Goal: Transaction & Acquisition: Purchase product/service

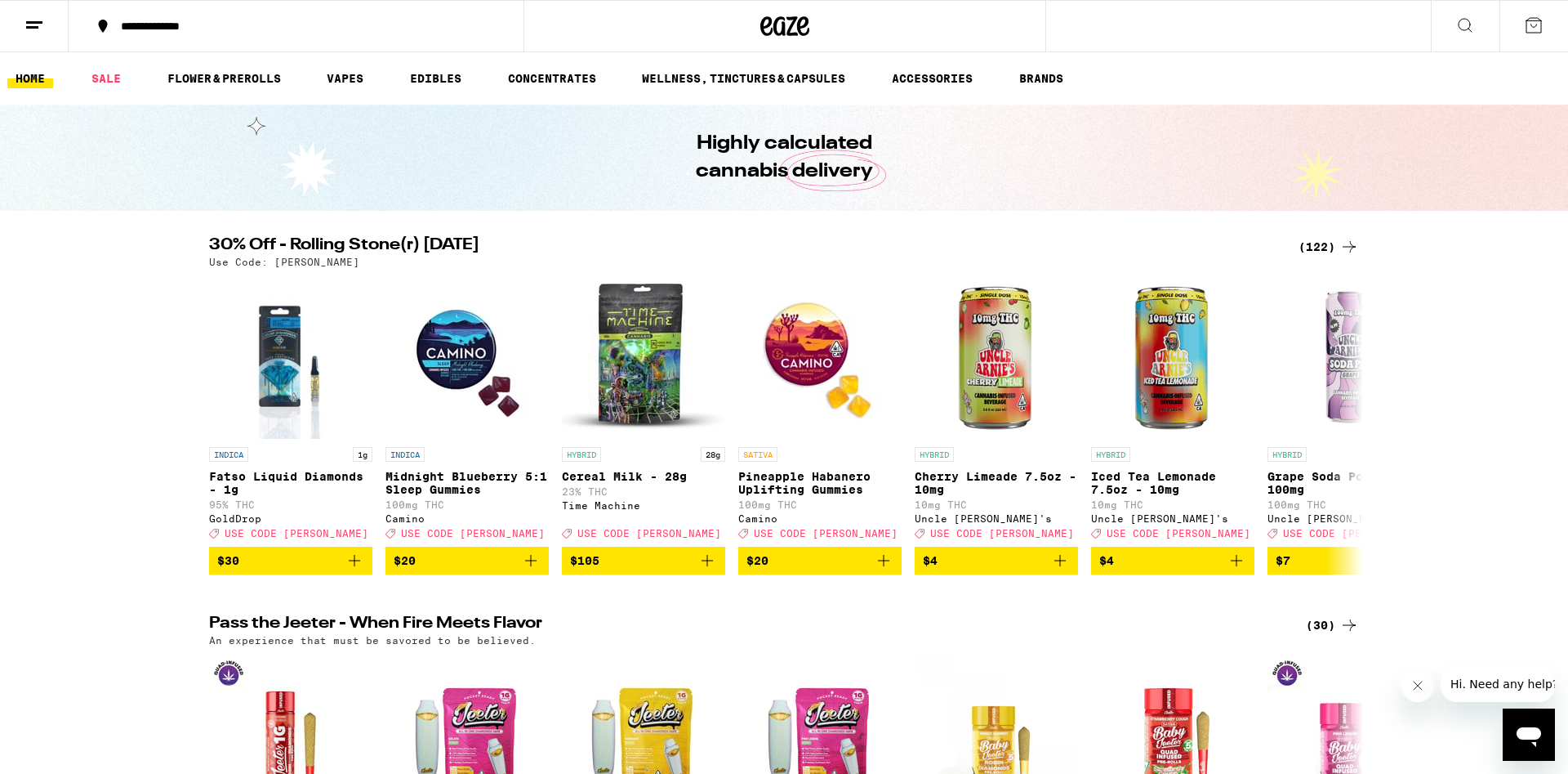
click at [1348, 244] on icon at bounding box center [1349, 246] width 20 height 20
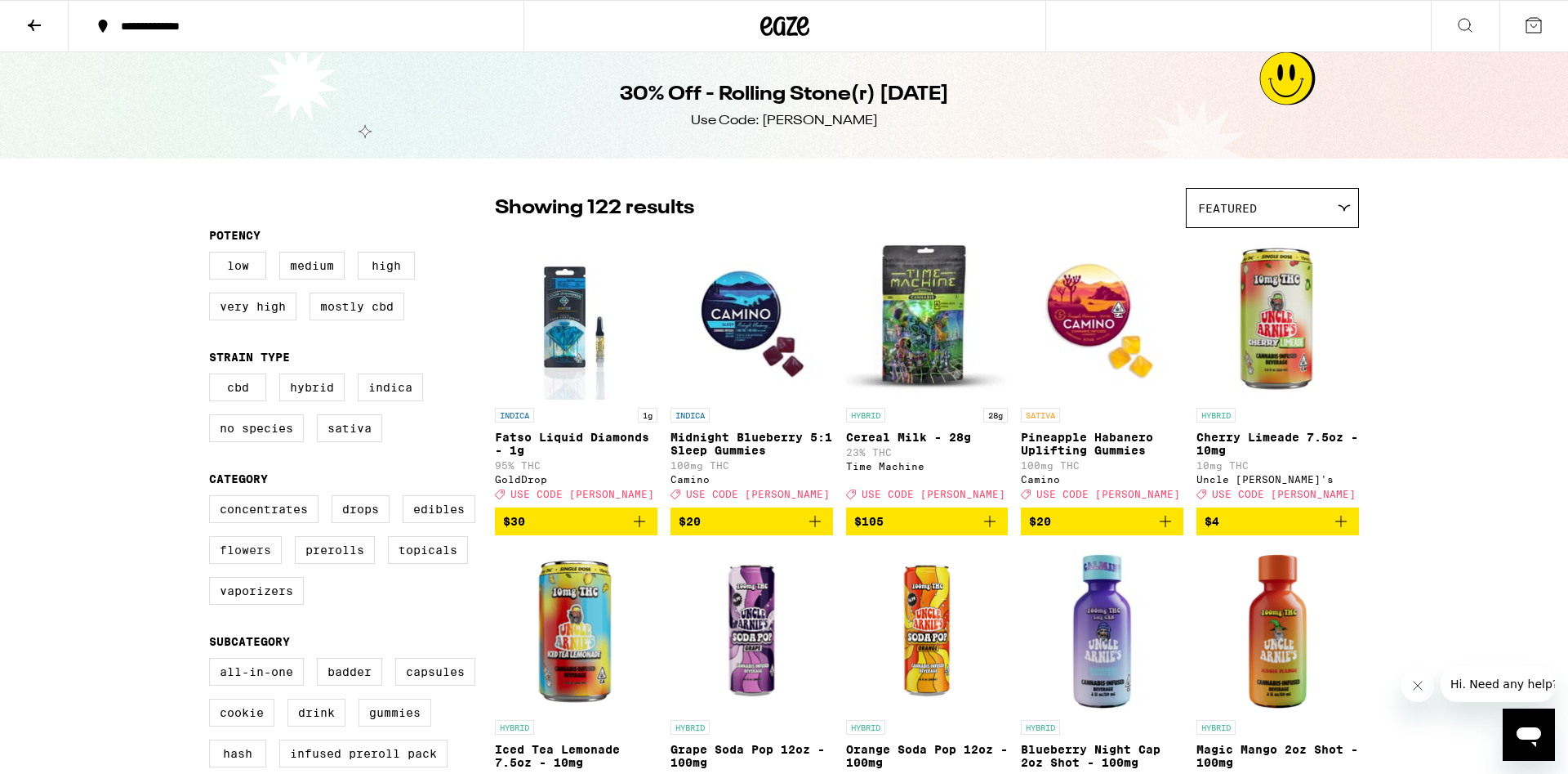
click at [241, 561] on label "Flowers" at bounding box center [245, 550] width 73 height 28
click at [213, 498] on input "Flowers" at bounding box center [212, 497] width 1 height 1
checkbox input "true"
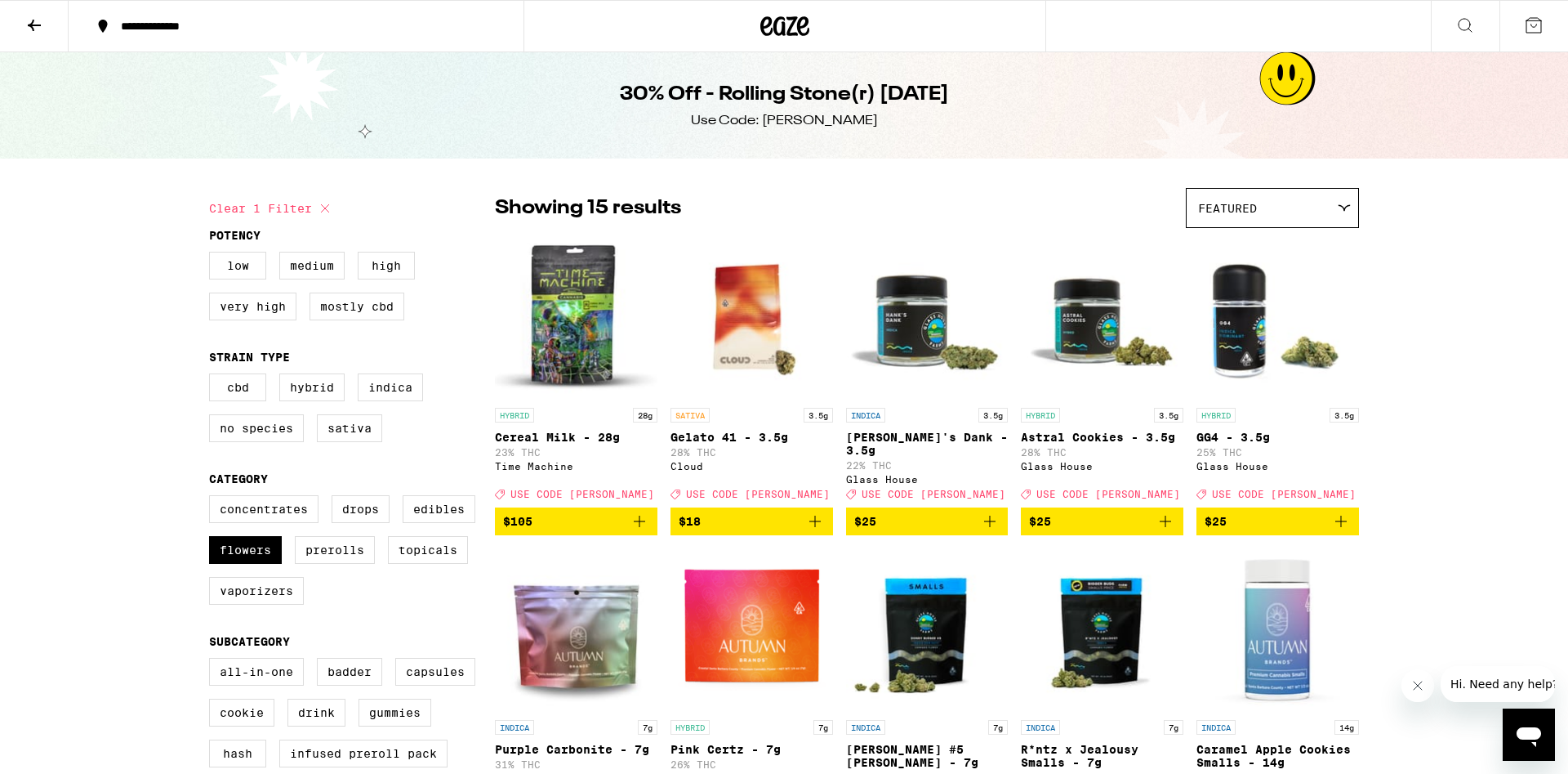
click at [1312, 215] on div "Featured" at bounding box center [1272, 208] width 172 height 38
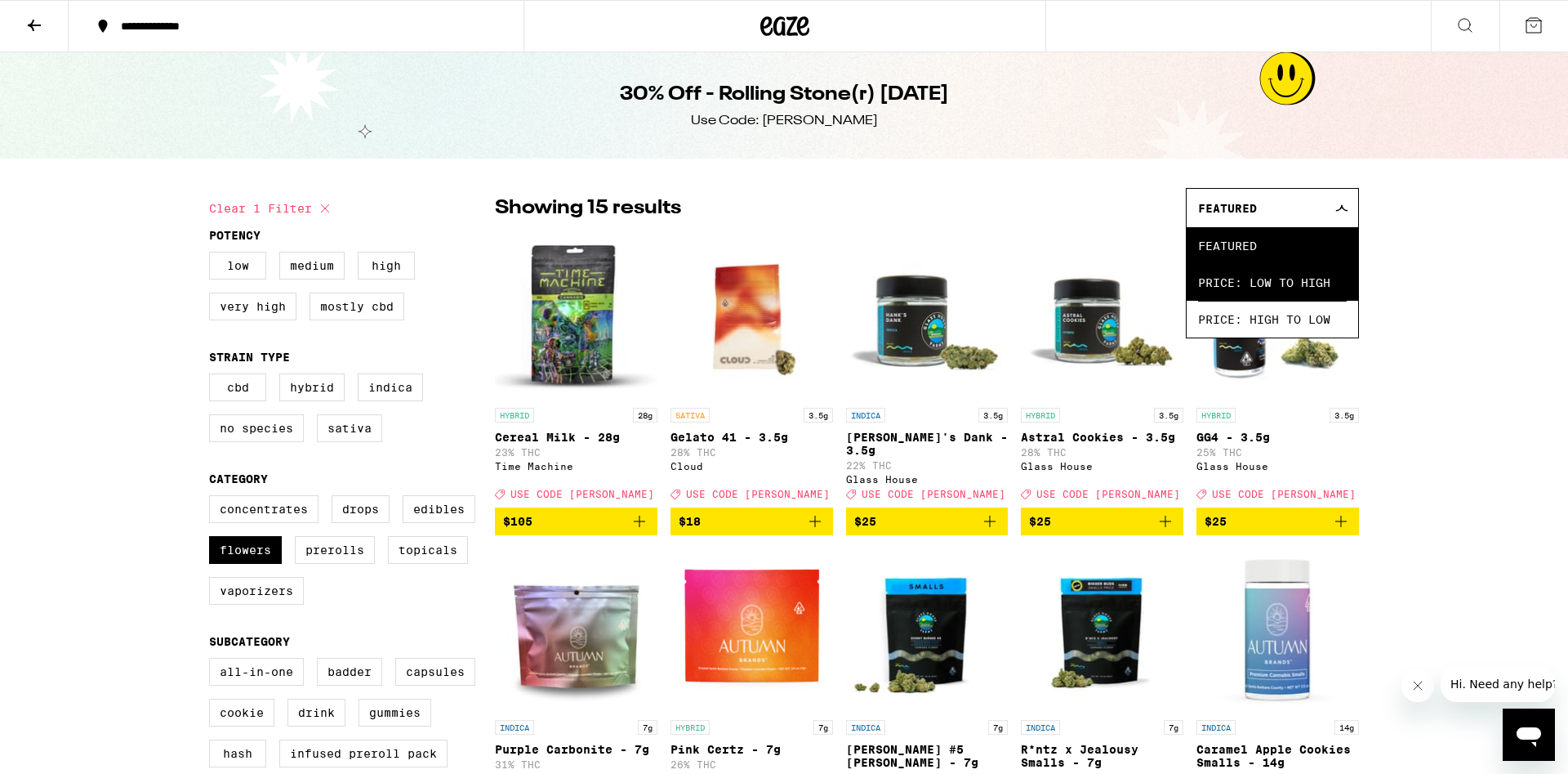
click at [1320, 300] on span "Price: Low to High" at bounding box center [1271, 282] width 148 height 36
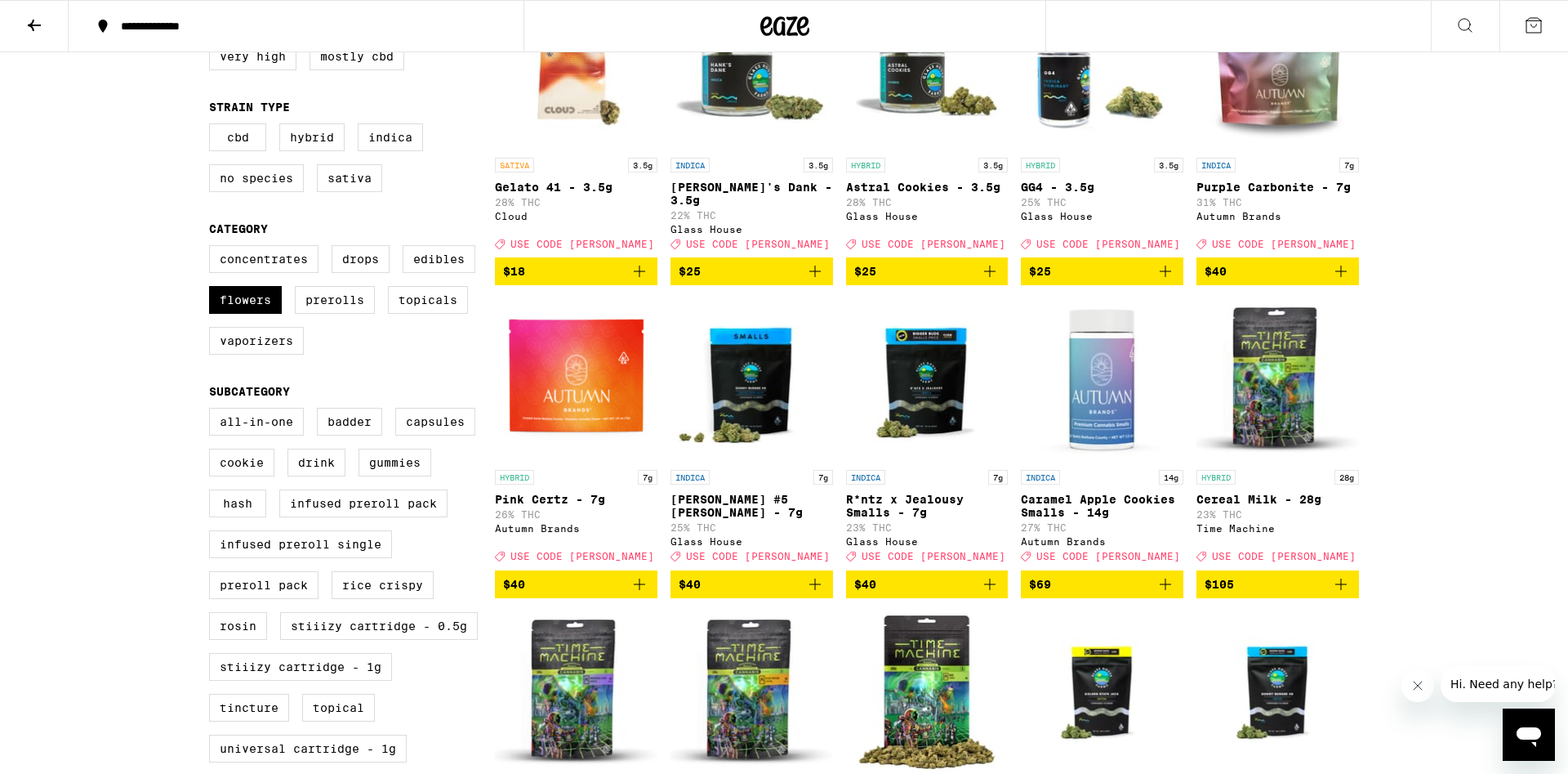
scroll to position [167, 0]
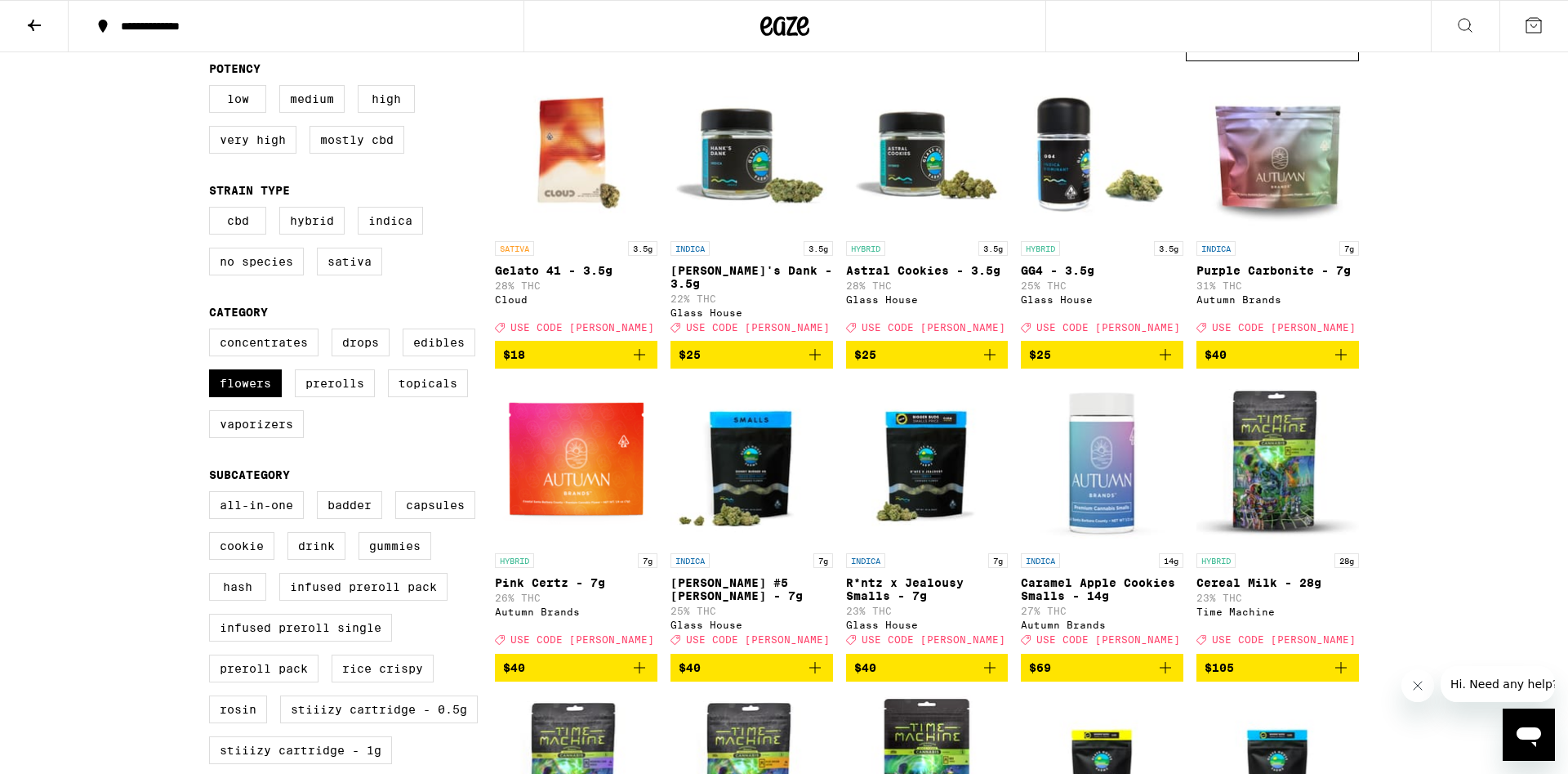
click at [1349, 357] on icon "Add to bag" at bounding box center [1341, 354] width 20 height 20
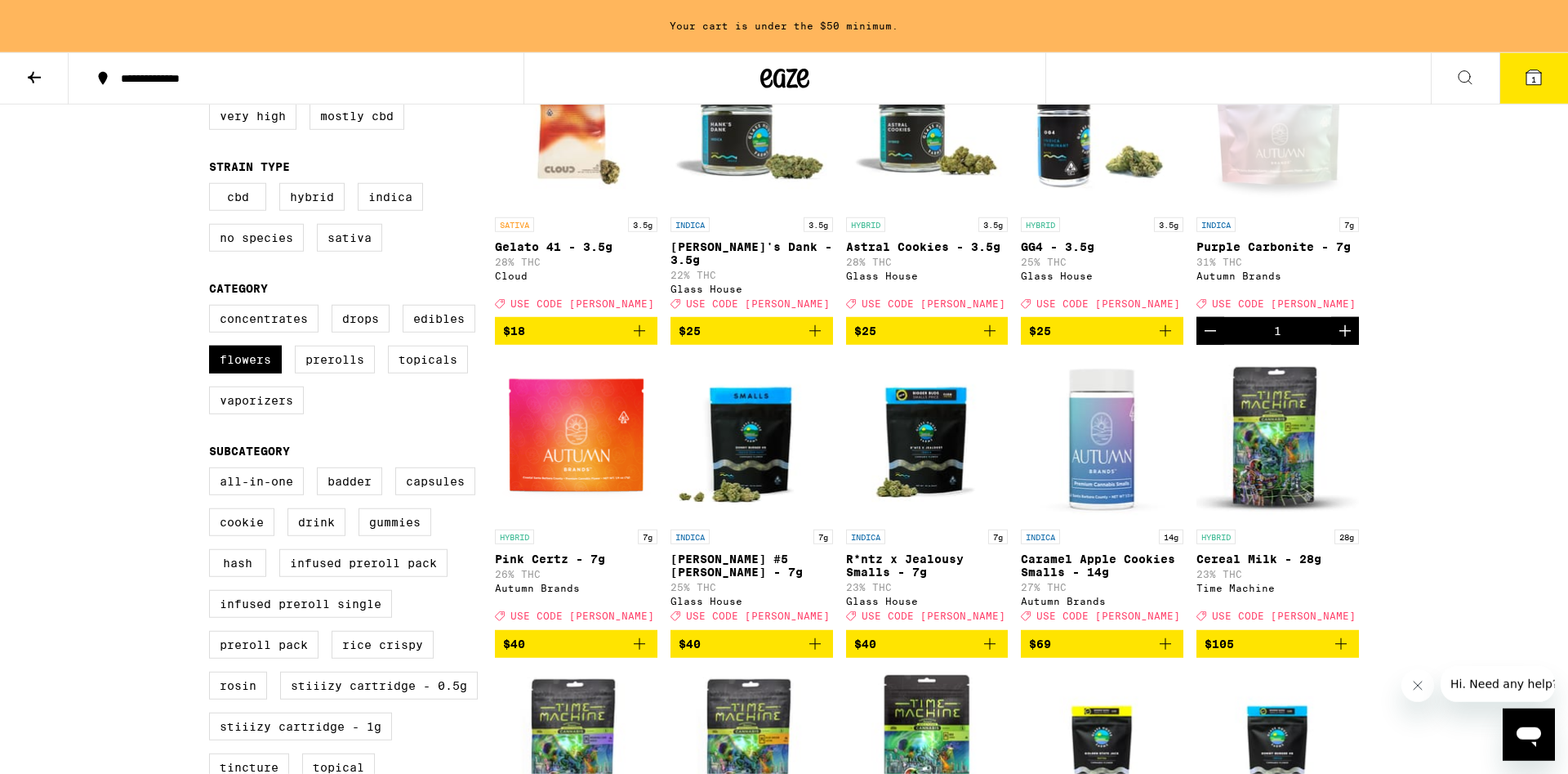
scroll to position [302, 0]
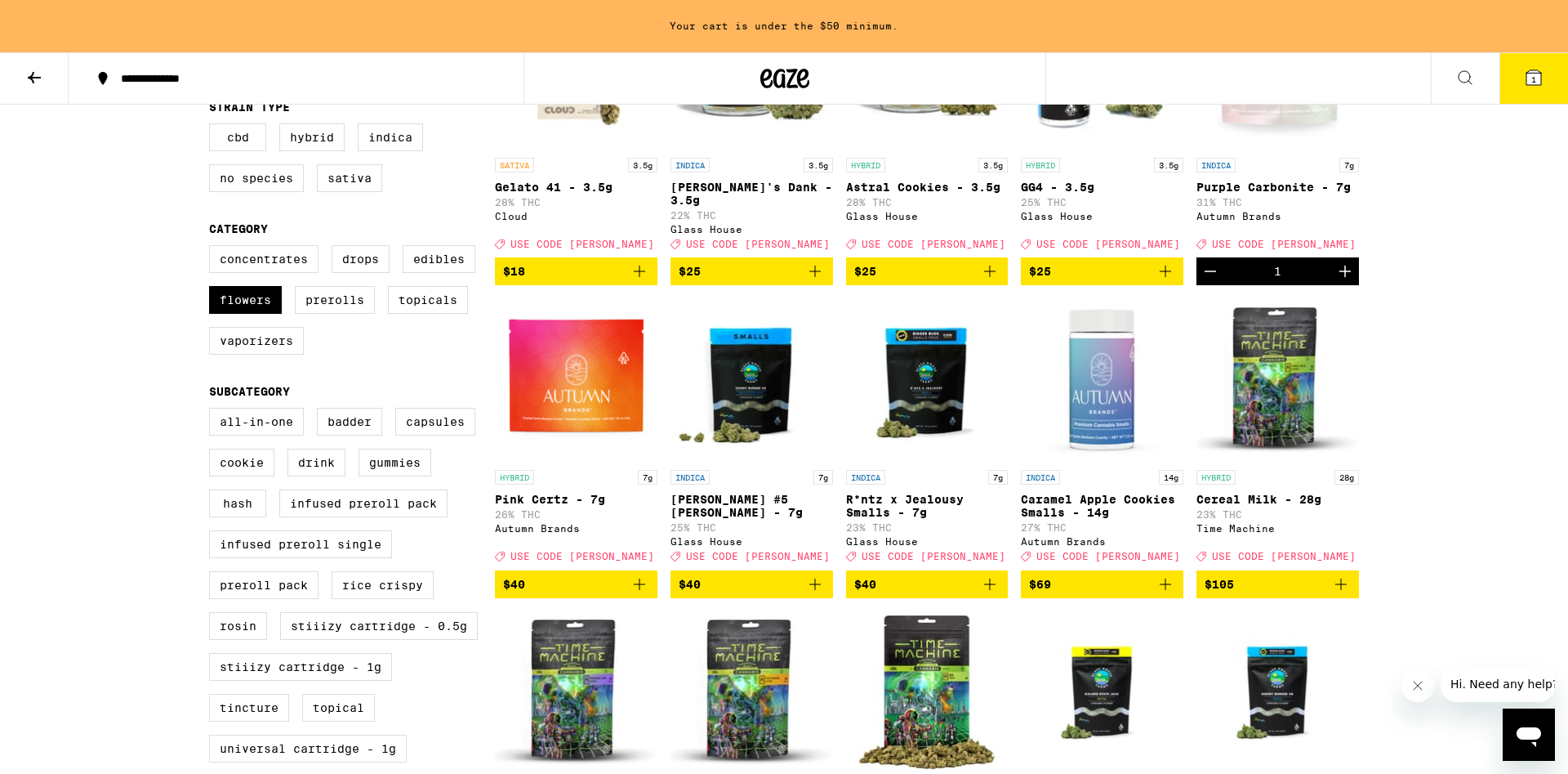
click at [1167, 594] on icon "Add to bag" at bounding box center [1165, 584] width 20 height 20
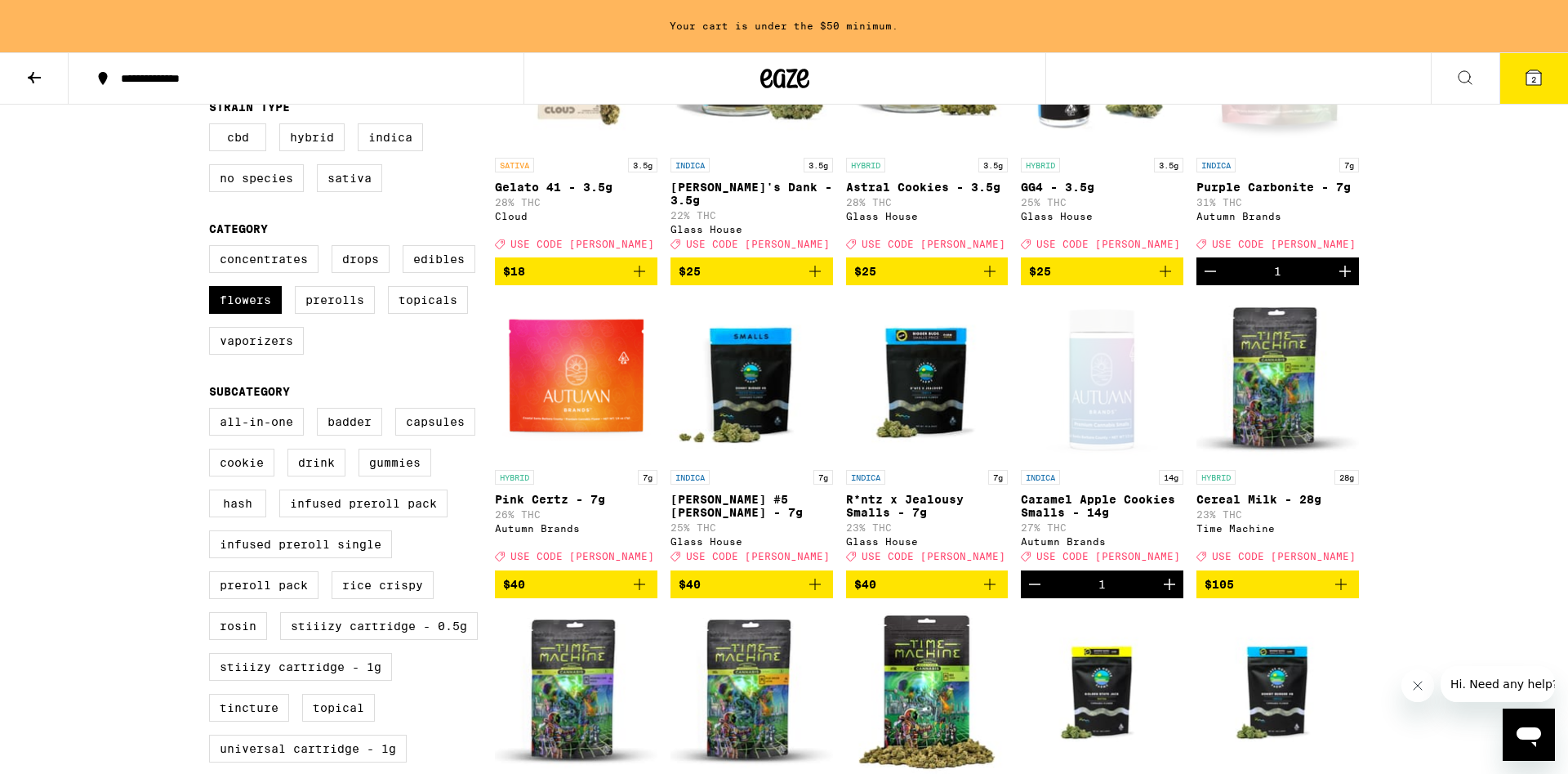
scroll to position [250, 0]
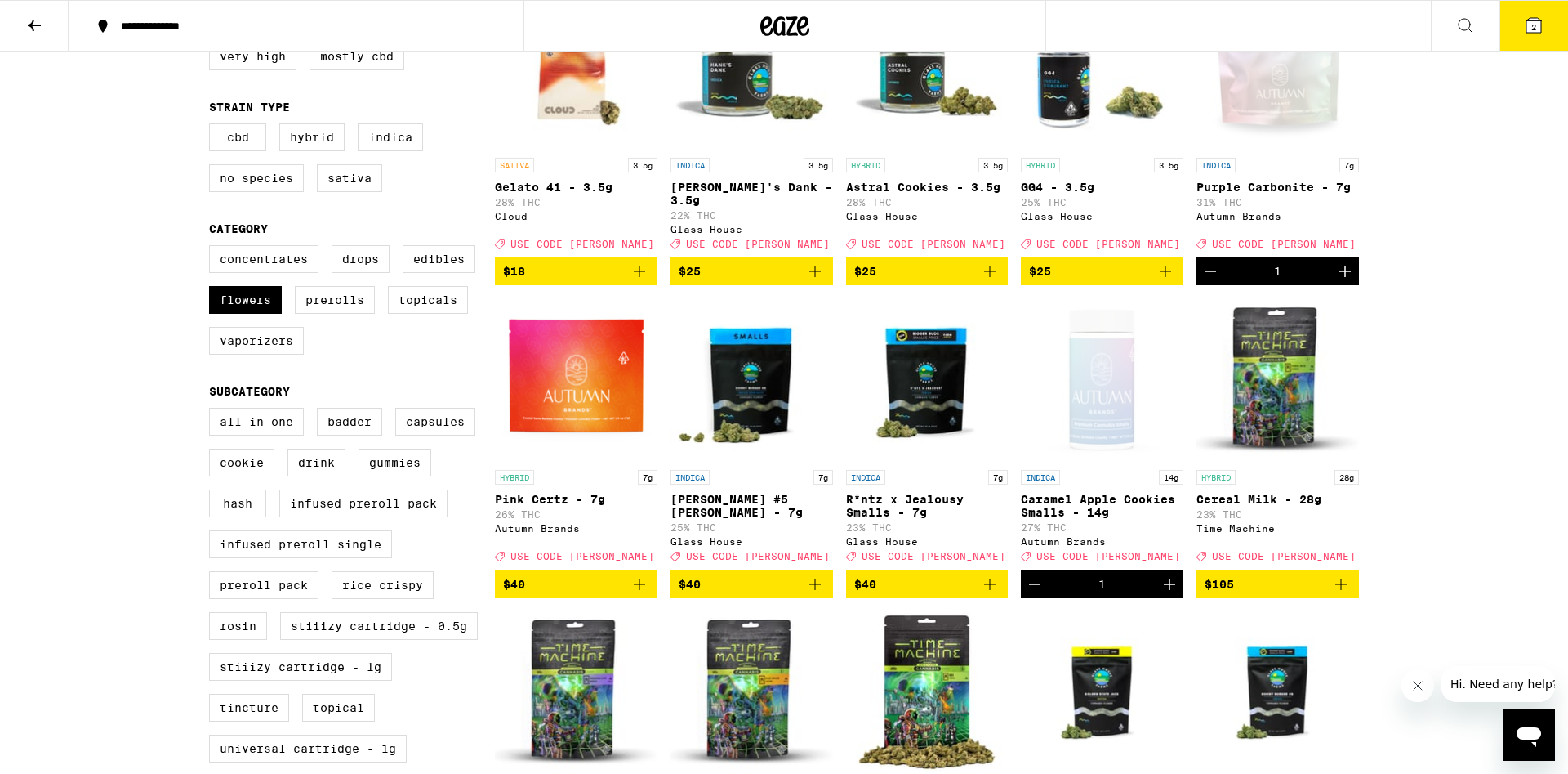
click at [1523, 44] on button "2" at bounding box center [1533, 26] width 69 height 50
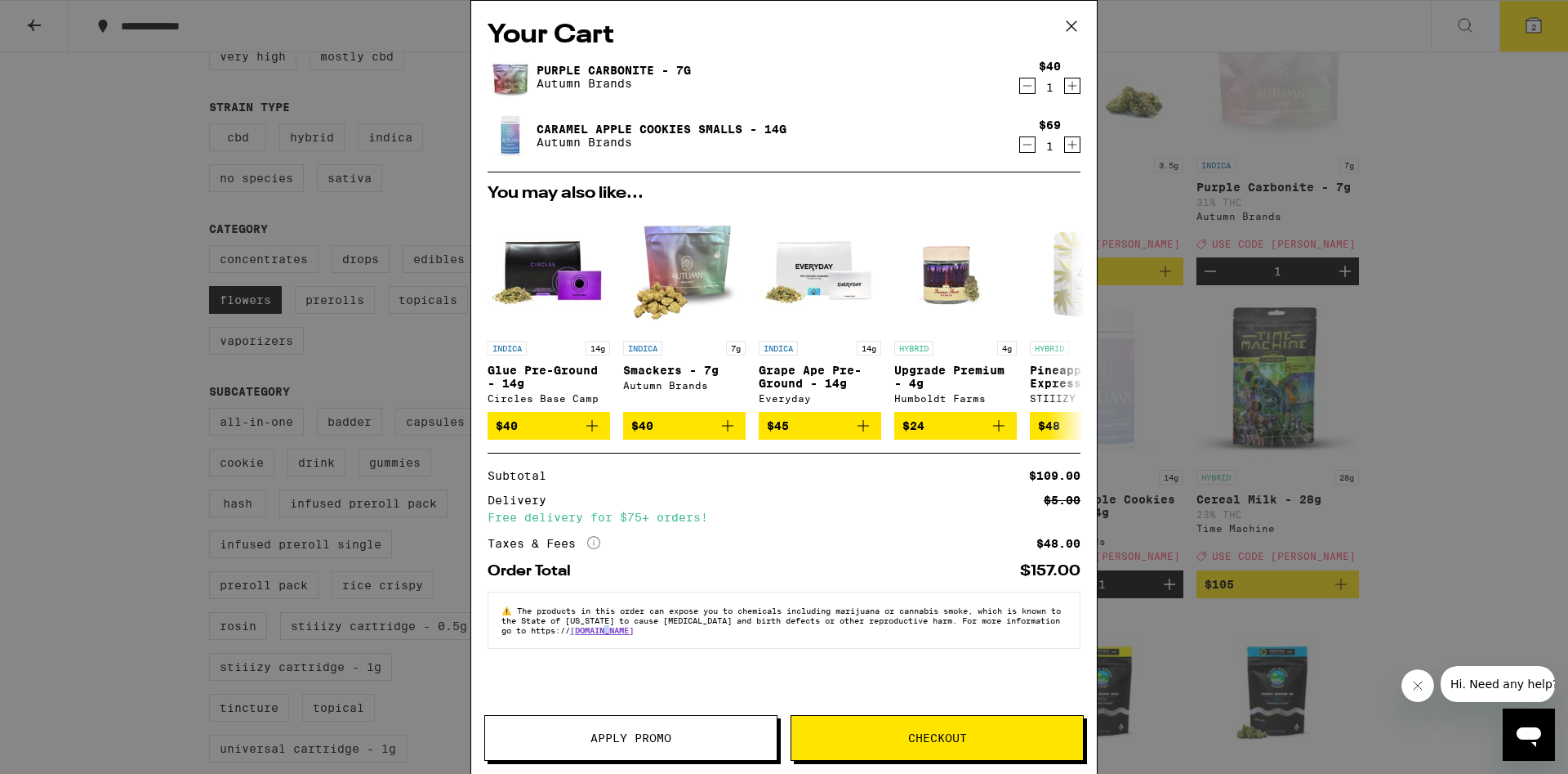
drag, startPoint x: 679, startPoint y: 707, endPoint x: 669, endPoint y: 720, distance: 16.4
click at [678, 707] on div "Your Cart Purple Carbonite - 7g Autumn Brands $40 1 Caramel Apple Cookies Small…" at bounding box center [783, 363] width 625 height 724
click at [669, 724] on button "Apply Promo" at bounding box center [630, 738] width 293 height 46
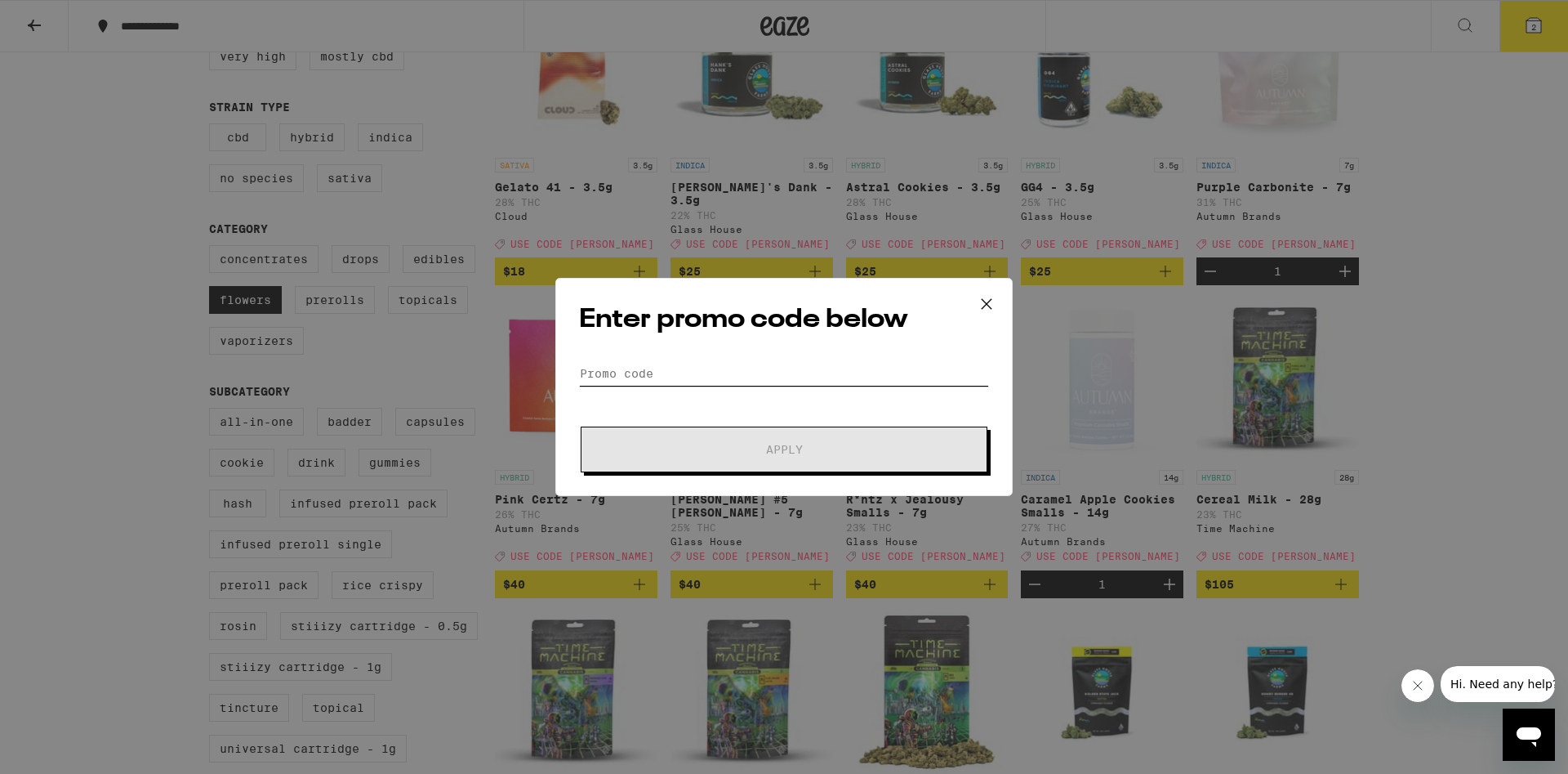
click at [672, 370] on input "Promo Code" at bounding box center [784, 373] width 410 height 24
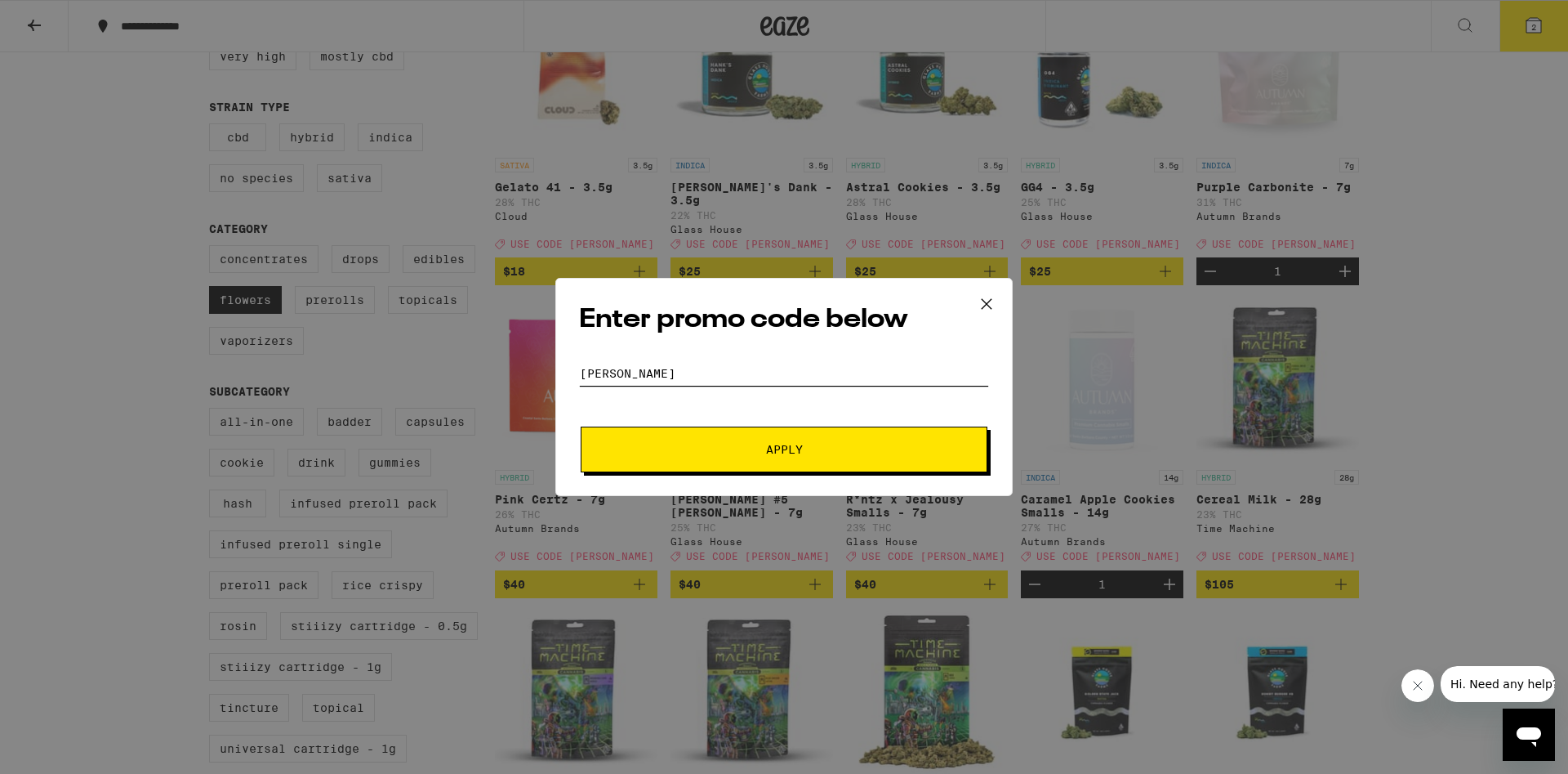
type input "[PERSON_NAME]"
click at [745, 448] on span "Apply" at bounding box center [784, 449] width 294 height 11
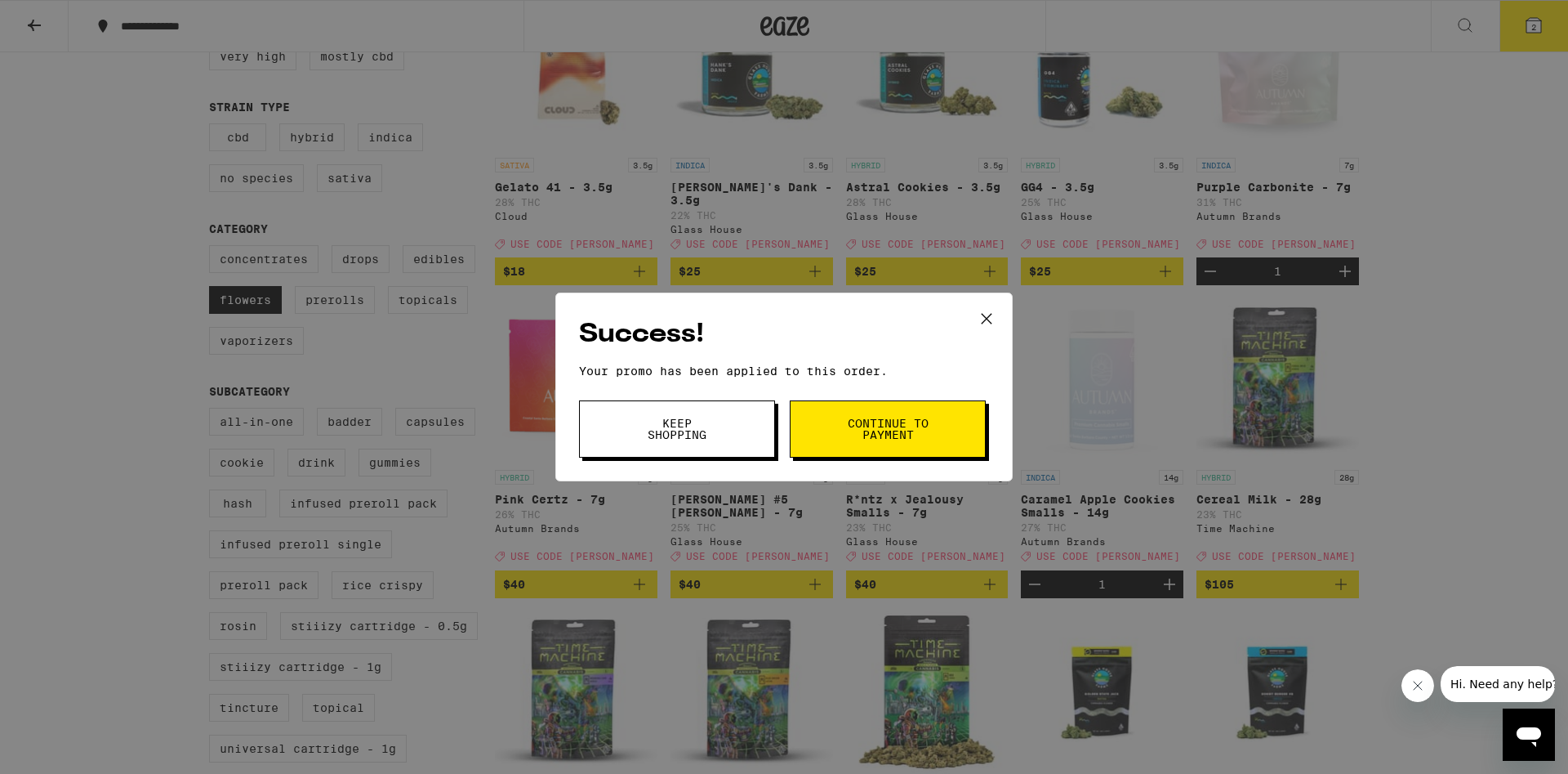
click at [859, 436] on span "Continue to payment" at bounding box center [888, 429] width 83 height 23
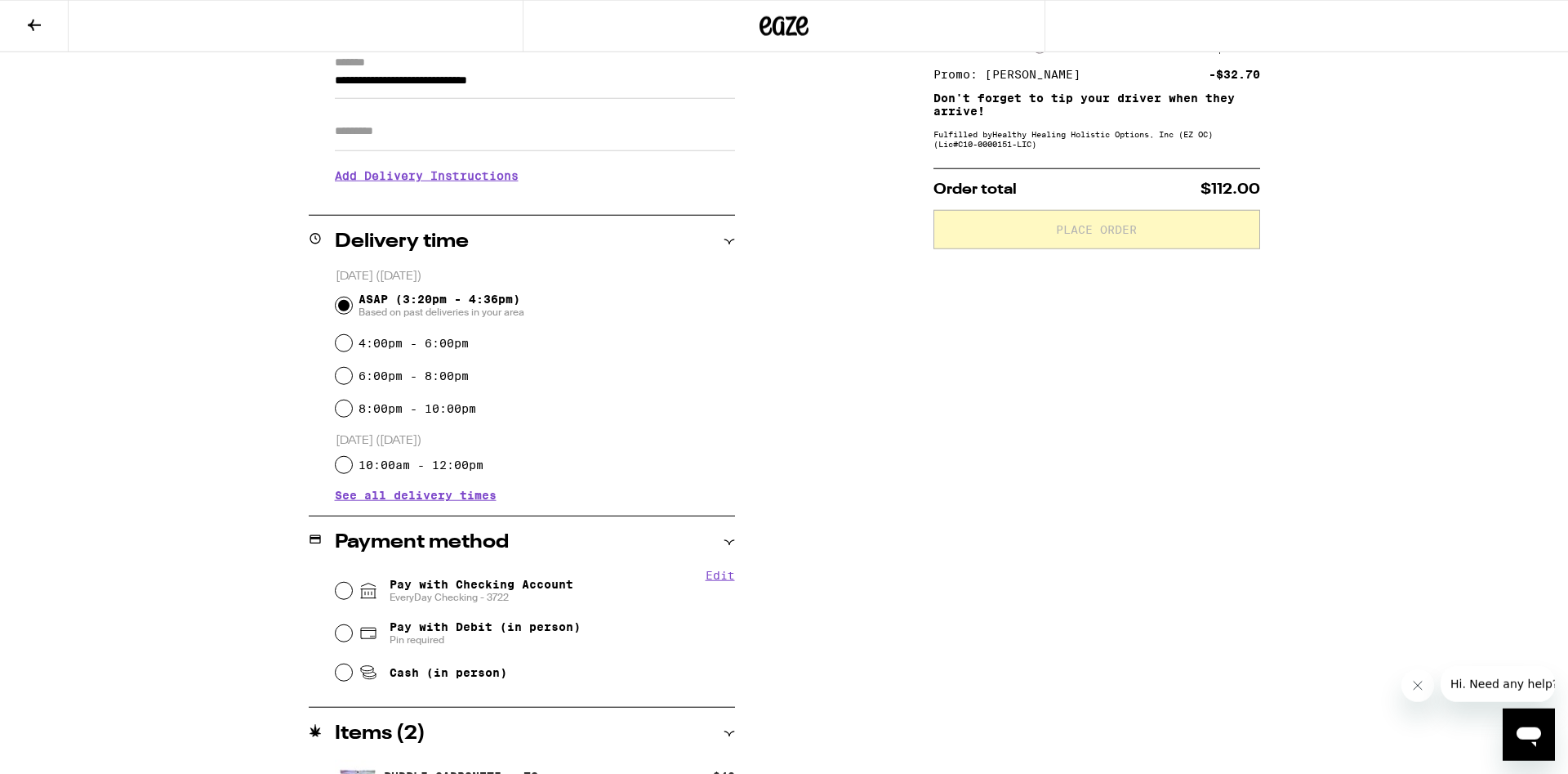
scroll to position [250, 0]
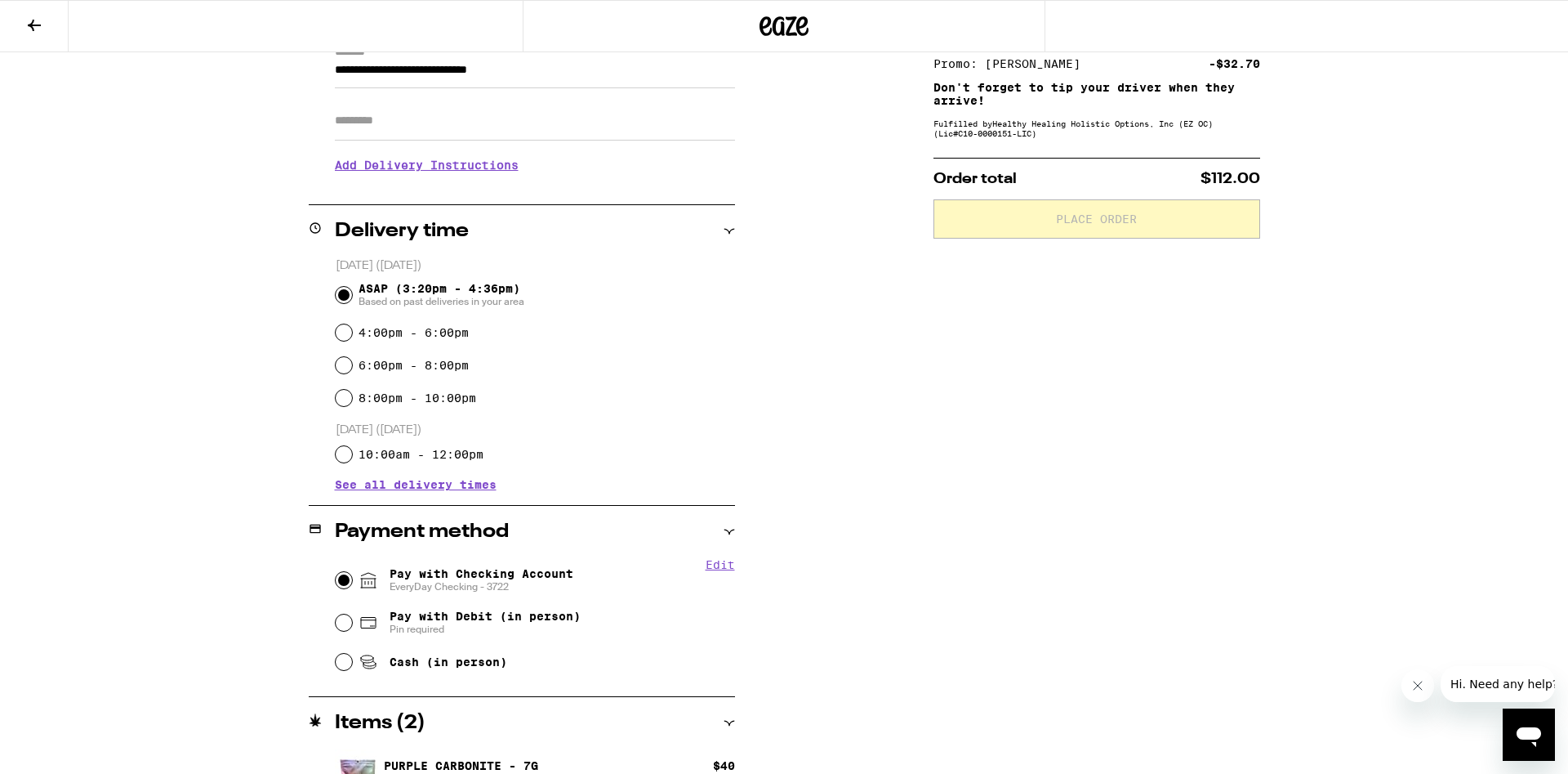
click at [343, 584] on input "Pay with Checking Account EveryDay Checking - 3722" at bounding box center [343, 580] width 16 height 16
radio input "true"
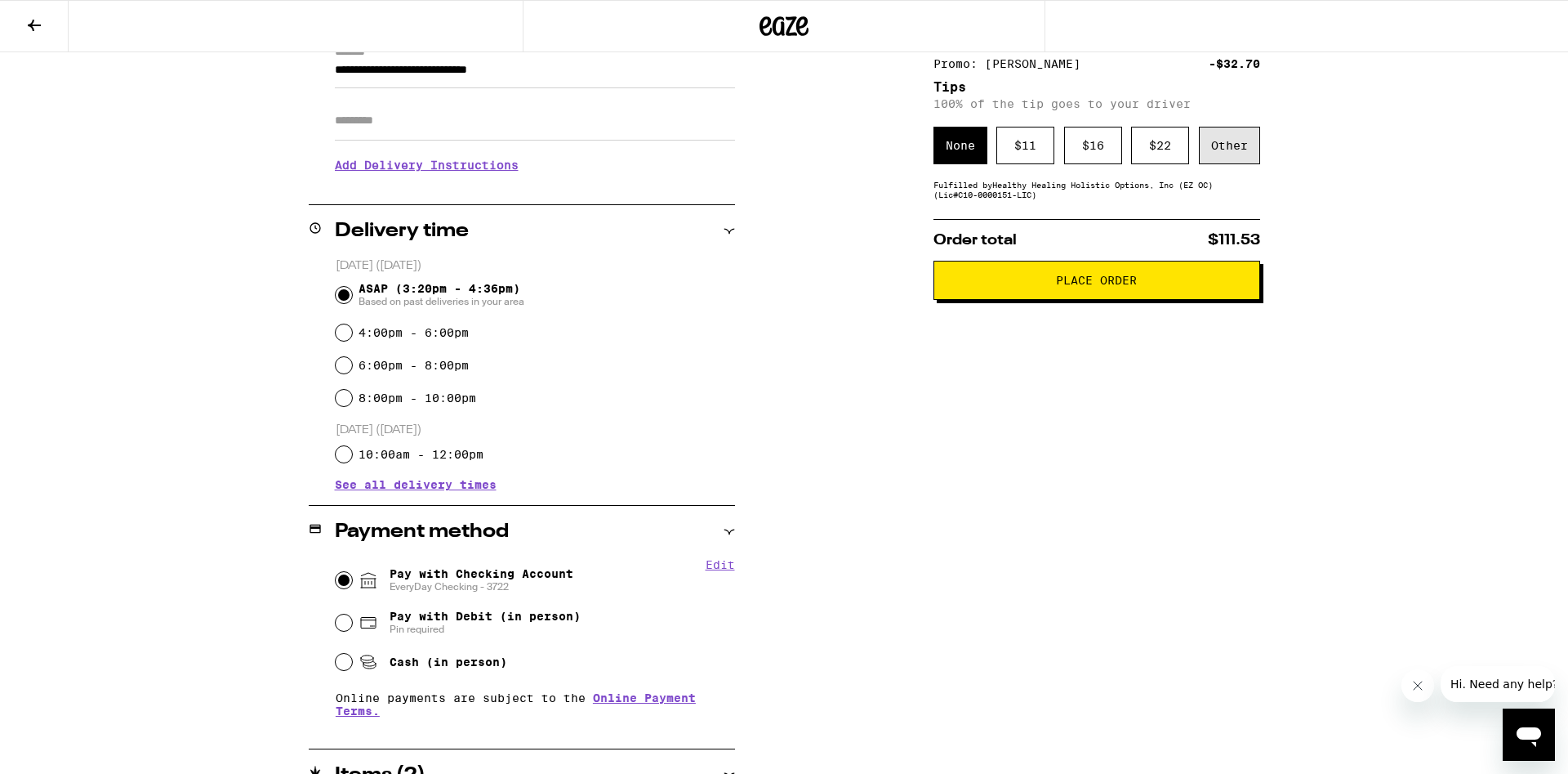
click at [1214, 150] on div "Other" at bounding box center [1229, 145] width 62 height 37
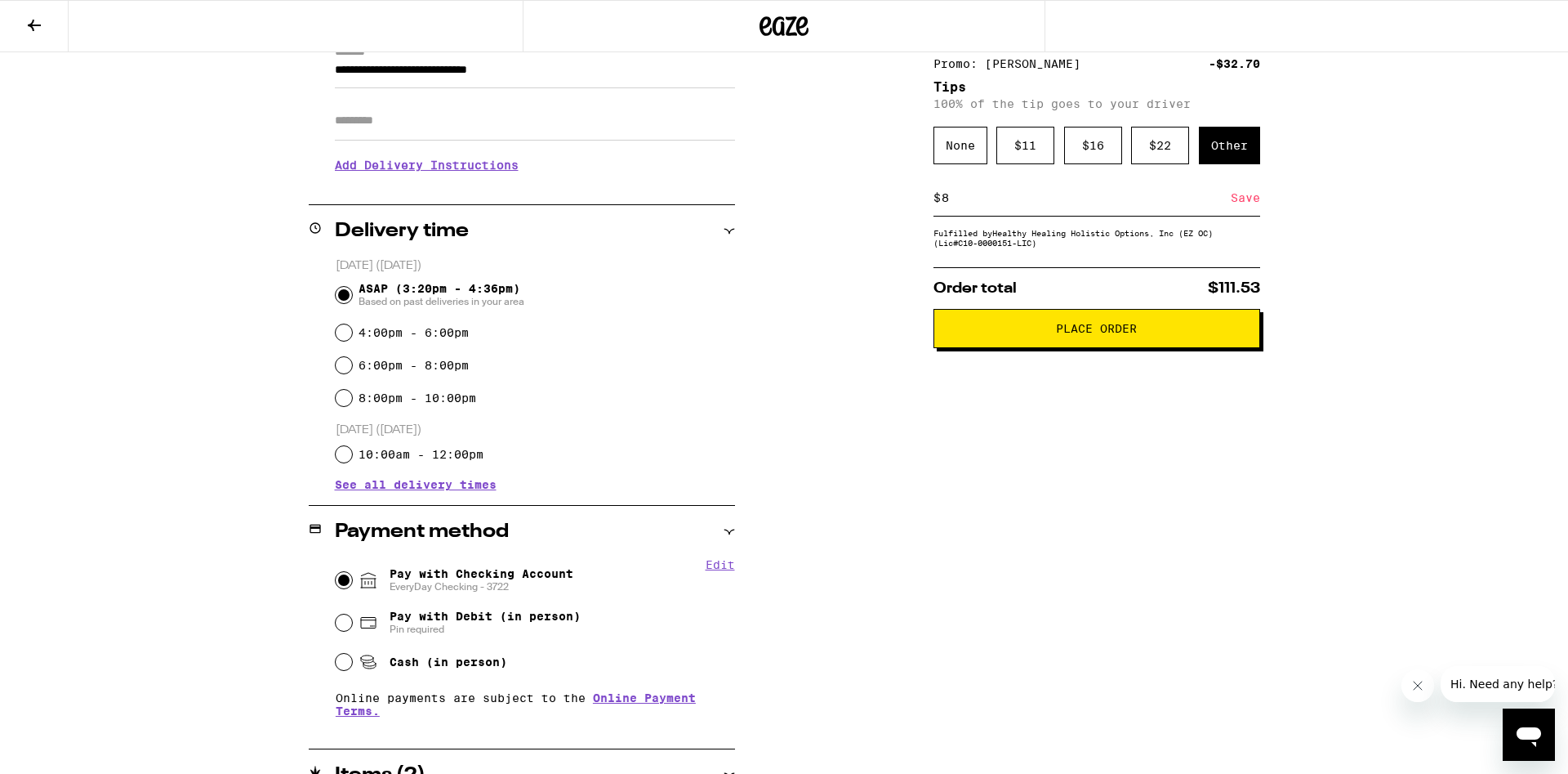
type input "8"
click at [1241, 207] on div "Save" at bounding box center [1245, 197] width 29 height 36
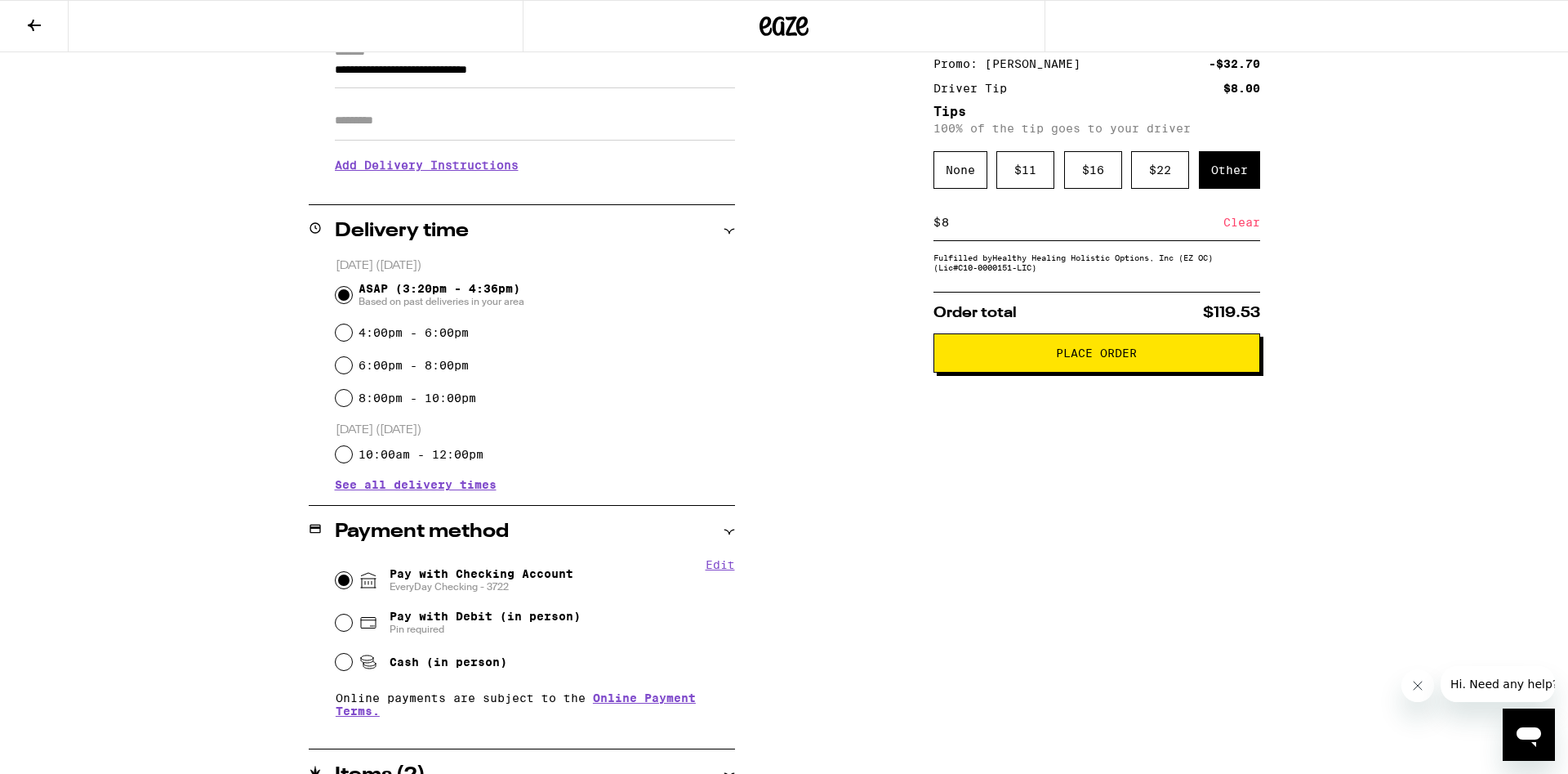
click at [1168, 370] on button "Place Order" at bounding box center [1096, 352] width 327 height 39
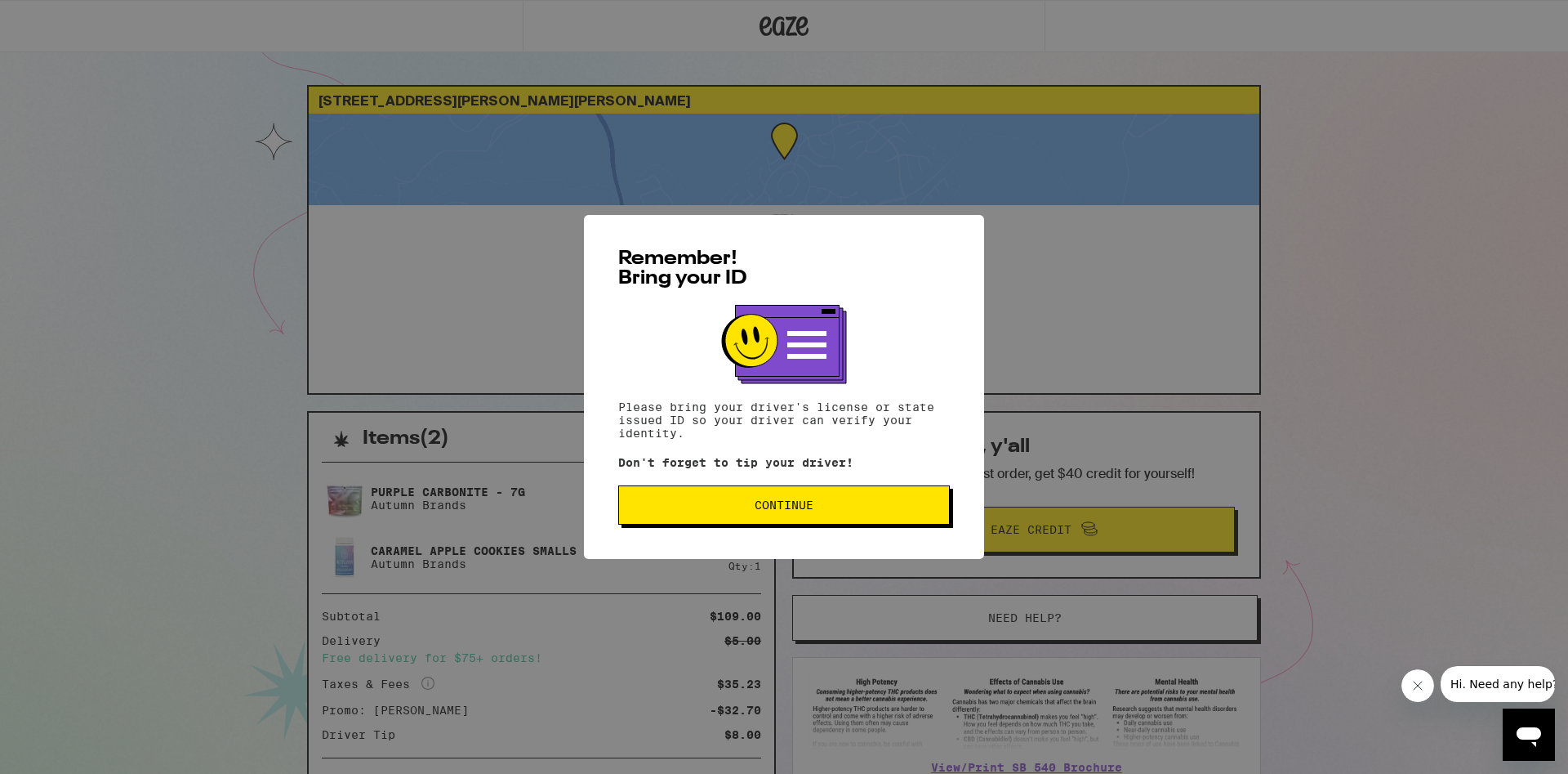
click at [876, 528] on div "Remember! Bring your ID Please bring your driver's license or state issued ID s…" at bounding box center [783, 387] width 400 height 344
click at [885, 515] on button "Continue" at bounding box center [784, 504] width 331 height 39
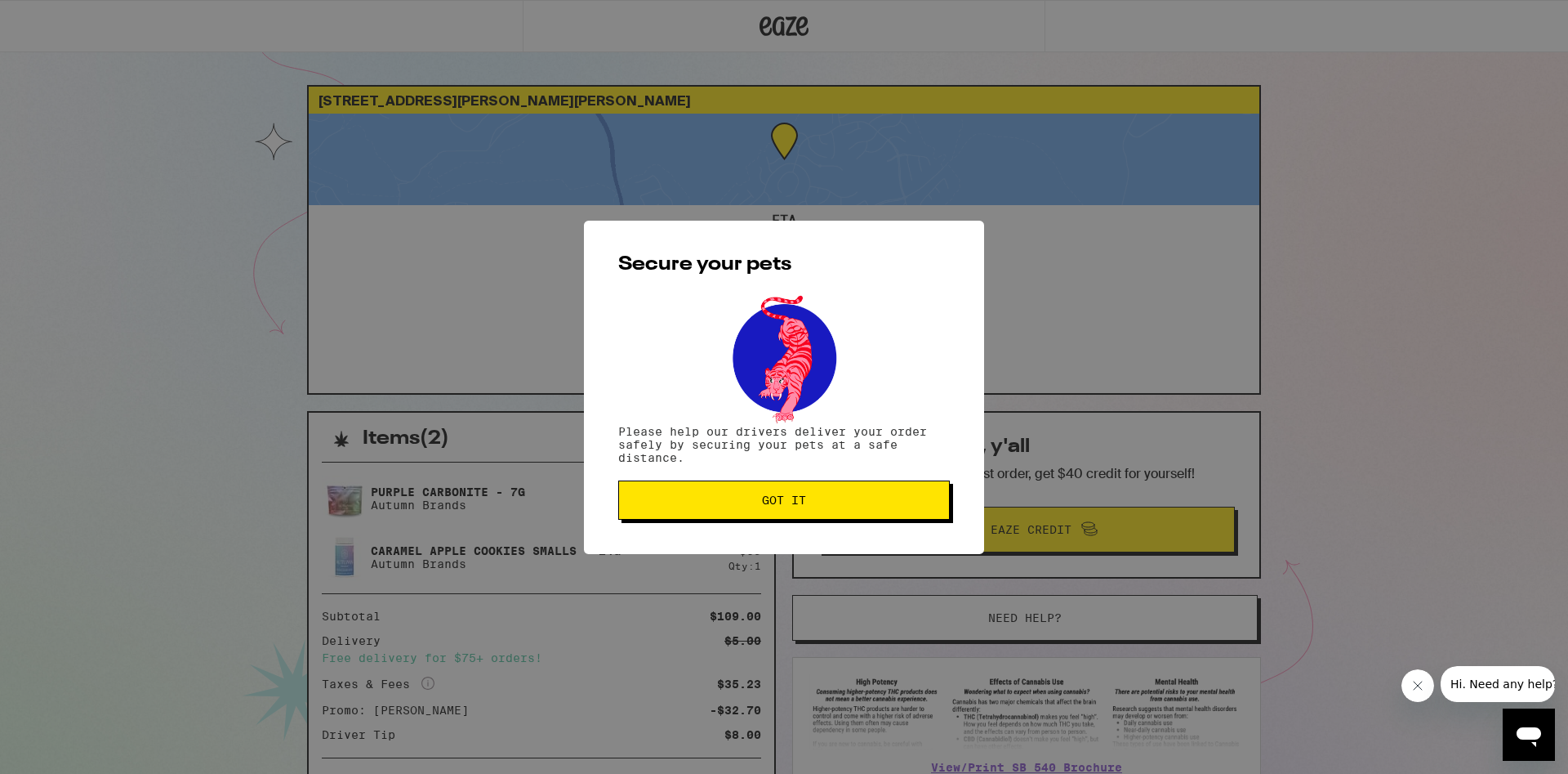
click at [885, 515] on button "Got it" at bounding box center [784, 500] width 331 height 39
